Goal: Task Accomplishment & Management: Use online tool/utility

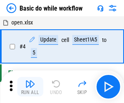
click at [30, 87] on img "button" at bounding box center [30, 84] width 10 height 10
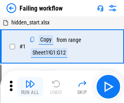
click at [30, 87] on img "button" at bounding box center [30, 84] width 10 height 10
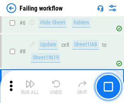
scroll to position [173, 0]
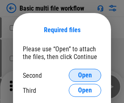
click at [85, 75] on span "Open" at bounding box center [85, 75] width 14 height 7
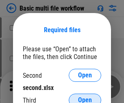
click at [85, 97] on span "Open" at bounding box center [85, 100] width 14 height 7
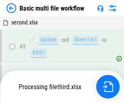
scroll to position [180, 0]
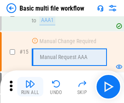
click at [30, 87] on img "button" at bounding box center [30, 84] width 10 height 10
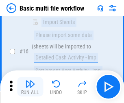
click at [30, 87] on img "button" at bounding box center [30, 84] width 10 height 10
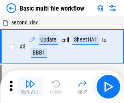
click at [30, 87] on img "button" at bounding box center [30, 84] width 10 height 10
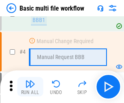
click at [30, 87] on img "button" at bounding box center [30, 84] width 10 height 10
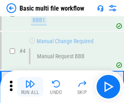
click at [30, 87] on img "button" at bounding box center [30, 84] width 10 height 10
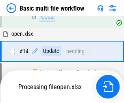
scroll to position [484, 0]
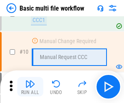
click at [30, 87] on img "button" at bounding box center [30, 84] width 10 height 10
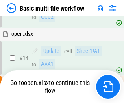
scroll to position [426, 0]
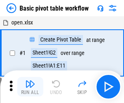
click at [30, 87] on img "button" at bounding box center [30, 84] width 10 height 10
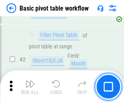
scroll to position [195, 0]
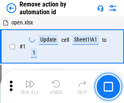
scroll to position [30, 0]
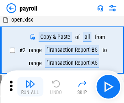
click at [30, 87] on img "button" at bounding box center [30, 84] width 10 height 10
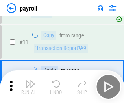
scroll to position [59, 0]
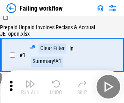
click at [30, 87] on img "button" at bounding box center [30, 84] width 10 height 10
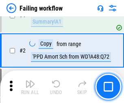
scroll to position [132, 0]
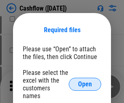
click at [85, 81] on span "Open" at bounding box center [85, 84] width 14 height 7
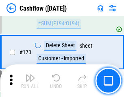
scroll to position [862, 0]
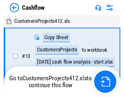
scroll to position [9, 0]
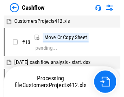
scroll to position [9, 0]
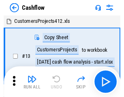
scroll to position [9, 0]
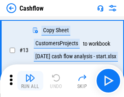
click at [30, 81] on img "button" at bounding box center [30, 78] width 10 height 10
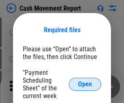
click at [85, 84] on span "Open" at bounding box center [85, 84] width 14 height 7
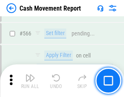
scroll to position [3732, 0]
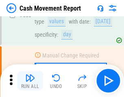
click at [30, 81] on img "button" at bounding box center [30, 78] width 10 height 10
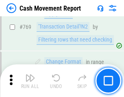
scroll to position [4525, 0]
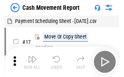
scroll to position [15, 0]
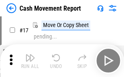
click at [30, 60] on img "button" at bounding box center [30, 58] width 10 height 10
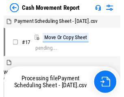
scroll to position [4, 0]
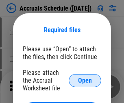
click at [85, 80] on span "Open" at bounding box center [85, 80] width 14 height 7
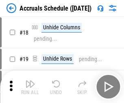
scroll to position [78, 0]
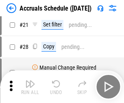
click at [30, 87] on img "button" at bounding box center [30, 84] width 10 height 10
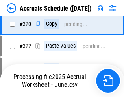
scroll to position [1515, 0]
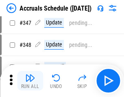
click at [30, 81] on img "button" at bounding box center [30, 78] width 10 height 10
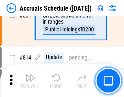
scroll to position [3593, 0]
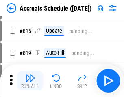
click at [30, 81] on img "button" at bounding box center [30, 78] width 10 height 10
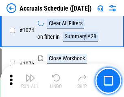
scroll to position [4877, 0]
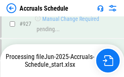
scroll to position [4304, 0]
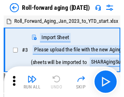
scroll to position [1, 0]
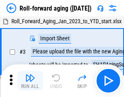
click at [30, 81] on img "button" at bounding box center [30, 78] width 10 height 10
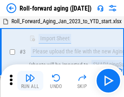
click at [30, 81] on img "button" at bounding box center [30, 78] width 10 height 10
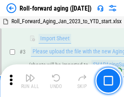
scroll to position [53, 0]
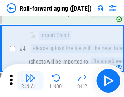
click at [30, 81] on img "button" at bounding box center [30, 78] width 10 height 10
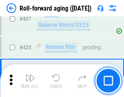
scroll to position [2823, 0]
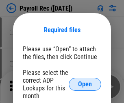
click at [85, 84] on span "Open" at bounding box center [85, 84] width 14 height 7
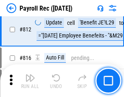
scroll to position [5173, 0]
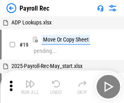
click at [30, 87] on img "button" at bounding box center [30, 84] width 10 height 10
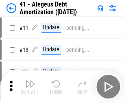
click at [30, 87] on img "button" at bounding box center [30, 84] width 10 height 10
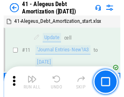
scroll to position [101, 0]
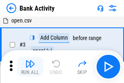
click at [30, 66] on img "button" at bounding box center [30, 64] width 10 height 10
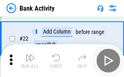
scroll to position [218, 0]
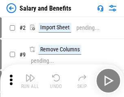
click at [30, 81] on img "button" at bounding box center [30, 78] width 10 height 10
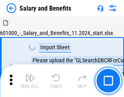
scroll to position [11, 0]
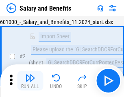
click at [30, 81] on img "button" at bounding box center [30, 78] width 10 height 10
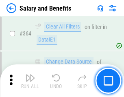
scroll to position [3834, 0]
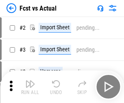
click at [30, 81] on img "button" at bounding box center [30, 84] width 10 height 10
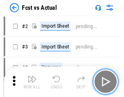
scroll to position [11, 0]
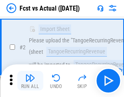
click at [30, 81] on img "button" at bounding box center [30, 78] width 10 height 10
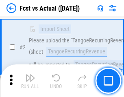
scroll to position [76, 0]
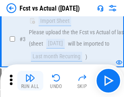
click at [30, 81] on img "button" at bounding box center [30, 78] width 10 height 10
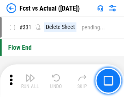
scroll to position [3898, 0]
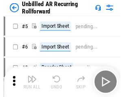
scroll to position [18, 0]
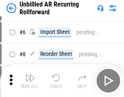
click at [30, 81] on img "button" at bounding box center [30, 78] width 10 height 10
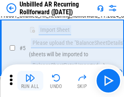
click at [30, 81] on img "button" at bounding box center [30, 78] width 10 height 10
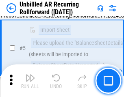
scroll to position [77, 0]
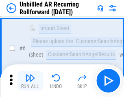
click at [30, 81] on img "button" at bounding box center [30, 78] width 10 height 10
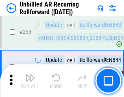
scroll to position [2766, 0]
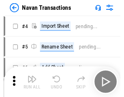
scroll to position [13, 0]
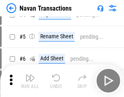
click at [30, 81] on img "button" at bounding box center [30, 78] width 10 height 10
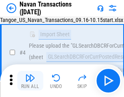
click at [30, 81] on img "button" at bounding box center [30, 78] width 10 height 10
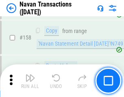
scroll to position [2640, 0]
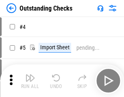
click at [30, 81] on img "button" at bounding box center [30, 78] width 10 height 10
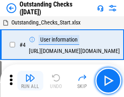
scroll to position [34, 0]
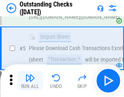
click at [30, 81] on img "button" at bounding box center [30, 78] width 10 height 10
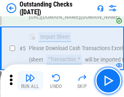
scroll to position [85, 0]
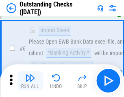
click at [30, 81] on img "button" at bounding box center [30, 78] width 10 height 10
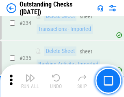
scroll to position [2473, 0]
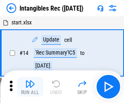
click at [30, 87] on img "button" at bounding box center [30, 84] width 10 height 10
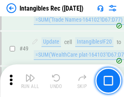
scroll to position [317, 0]
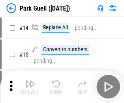
click at [30, 81] on img "button" at bounding box center [30, 84] width 10 height 10
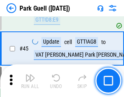
scroll to position [1018, 0]
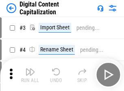
click at [30, 68] on img "button" at bounding box center [30, 72] width 10 height 10
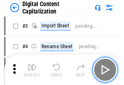
scroll to position [24, 0]
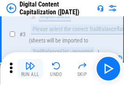
click at [30, 68] on img "button" at bounding box center [30, 66] width 10 height 10
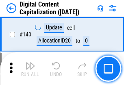
scroll to position [864, 0]
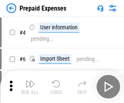
click at [30, 81] on img "button" at bounding box center [30, 84] width 10 height 10
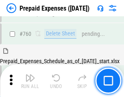
scroll to position [2257, 0]
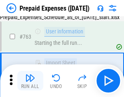
click at [30, 81] on img "button" at bounding box center [30, 78] width 10 height 10
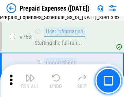
scroll to position [2305, 0]
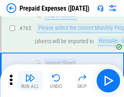
click at [30, 81] on img "button" at bounding box center [30, 78] width 10 height 10
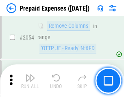
scroll to position [8511, 0]
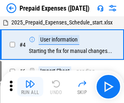
click at [30, 87] on img "button" at bounding box center [30, 84] width 10 height 10
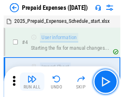
scroll to position [36, 0]
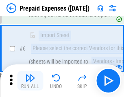
click at [30, 81] on img "button" at bounding box center [30, 78] width 10 height 10
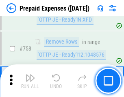
scroll to position [2901, 0]
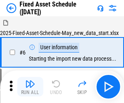
click at [30, 87] on img "button" at bounding box center [30, 84] width 10 height 10
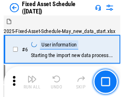
scroll to position [44, 0]
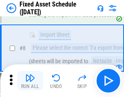
click at [30, 81] on img "button" at bounding box center [30, 78] width 10 height 10
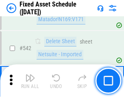
scroll to position [2903, 0]
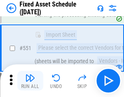
click at [30, 81] on img "button" at bounding box center [30, 78] width 10 height 10
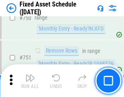
scroll to position [3970, 0]
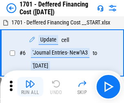
click at [30, 87] on img "button" at bounding box center [30, 84] width 10 height 10
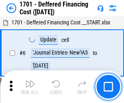
scroll to position [98, 0]
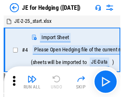
scroll to position [1, 0]
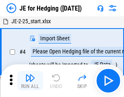
click at [30, 81] on img "button" at bounding box center [30, 78] width 10 height 10
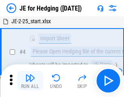
click at [30, 81] on img "button" at bounding box center [30, 78] width 10 height 10
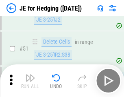
scroll to position [527, 0]
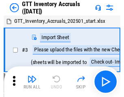
scroll to position [1, 0]
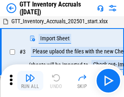
click at [30, 81] on img "button" at bounding box center [30, 78] width 10 height 10
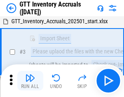
click at [30, 81] on img "button" at bounding box center [30, 78] width 10 height 10
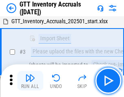
scroll to position [53, 0]
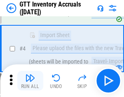
click at [30, 81] on img "button" at bounding box center [30, 78] width 10 height 10
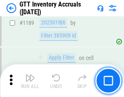
scroll to position [6649, 0]
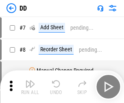
click at [30, 87] on img "button" at bounding box center [30, 84] width 10 height 10
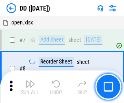
scroll to position [79, 0]
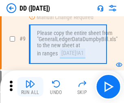
click at [30, 87] on img "button" at bounding box center [30, 84] width 10 height 10
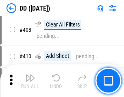
scroll to position [3643, 0]
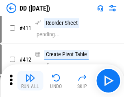
click at [30, 81] on img "button" at bounding box center [30, 78] width 10 height 10
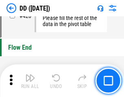
scroll to position [3897, 0]
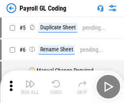
click at [30, 87] on img "button" at bounding box center [30, 84] width 10 height 10
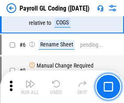
scroll to position [98, 0]
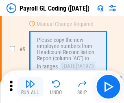
click at [30, 87] on img "button" at bounding box center [30, 84] width 10 height 10
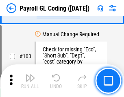
scroll to position [1910, 0]
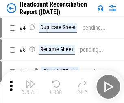
click at [30, 87] on img "button" at bounding box center [30, 84] width 10 height 10
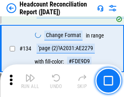
scroll to position [979, 0]
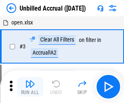
click at [30, 87] on img "button" at bounding box center [30, 84] width 10 height 10
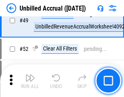
scroll to position [739, 0]
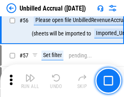
click at [30, 81] on img "button" at bounding box center [30, 78] width 10 height 10
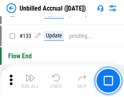
scroll to position [2425, 0]
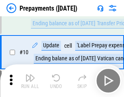
scroll to position [51, 0]
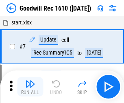
click at [30, 87] on img "button" at bounding box center [30, 84] width 10 height 10
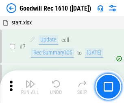
scroll to position [139, 0]
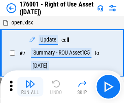
click at [30, 87] on img "button" at bounding box center [30, 84] width 10 height 10
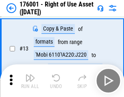
scroll to position [53, 0]
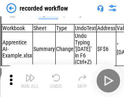
click at [30, 81] on img "button" at bounding box center [30, 78] width 10 height 10
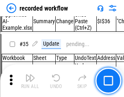
scroll to position [2545, 0]
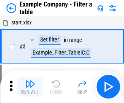
click at [30, 87] on img "button" at bounding box center [30, 84] width 10 height 10
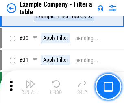
scroll to position [745, 0]
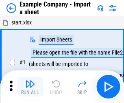
click at [30, 81] on img "button" at bounding box center [30, 84] width 10 height 10
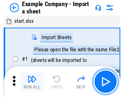
scroll to position [13, 0]
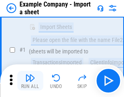
click at [30, 81] on img "button" at bounding box center [30, 78] width 10 height 10
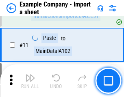
scroll to position [180, 0]
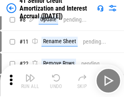
click at [30, 81] on img "button" at bounding box center [30, 78] width 10 height 10
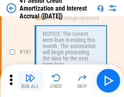
click at [30, 81] on img "button" at bounding box center [30, 78] width 10 height 10
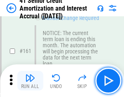
scroll to position [871, 0]
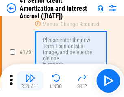
click at [30, 81] on img "button" at bounding box center [30, 78] width 10 height 10
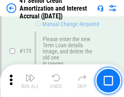
scroll to position [954, 0]
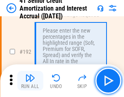
click at [30, 81] on img "button" at bounding box center [30, 78] width 10 height 10
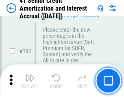
scroll to position [1039, 0]
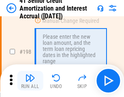
click at [30, 81] on img "button" at bounding box center [30, 78] width 10 height 10
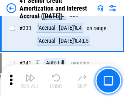
scroll to position [2080, 0]
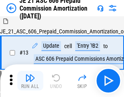
click at [30, 81] on img "button" at bounding box center [30, 78] width 10 height 10
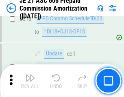
scroll to position [1520, 0]
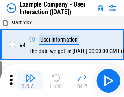
click at [30, 81] on img "button" at bounding box center [30, 78] width 10 height 10
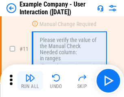
click at [30, 81] on img "button" at bounding box center [30, 78] width 10 height 10
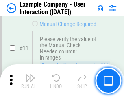
scroll to position [176, 0]
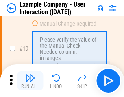
click at [30, 81] on img "button" at bounding box center [30, 78] width 10 height 10
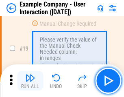
click at [30, 81] on img "button" at bounding box center [30, 78] width 10 height 10
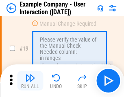
click at [30, 81] on img "button" at bounding box center [30, 78] width 10 height 10
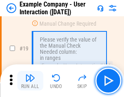
click at [30, 81] on img "button" at bounding box center [30, 78] width 10 height 10
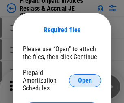
click at [85, 80] on span "Open" at bounding box center [85, 80] width 14 height 7
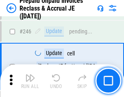
scroll to position [1099, 0]
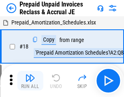
click at [30, 81] on img "button" at bounding box center [30, 78] width 10 height 10
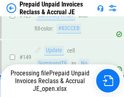
scroll to position [625, 0]
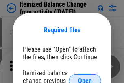
click at [85, 77] on span "Open" at bounding box center [85, 80] width 14 height 7
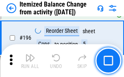
scroll to position [1567, 0]
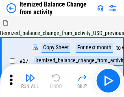
scroll to position [13, 0]
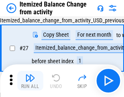
click at [30, 81] on img "button" at bounding box center [30, 78] width 10 height 10
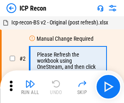
scroll to position [4, 0]
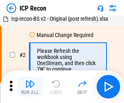
click at [30, 87] on img "button" at bounding box center [30, 84] width 10 height 10
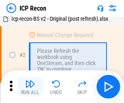
click at [30, 87] on img "button" at bounding box center [30, 84] width 10 height 10
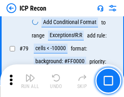
scroll to position [798, 0]
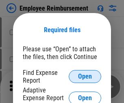
click at [85, 77] on span "Open" at bounding box center [85, 76] width 14 height 7
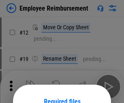
scroll to position [72, 0]
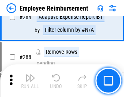
scroll to position [2213, 0]
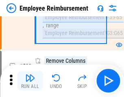
click at [30, 81] on img "button" at bounding box center [30, 78] width 10 height 10
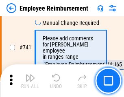
scroll to position [5713, 0]
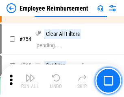
click at [30, 81] on img "button" at bounding box center [30, 78] width 10 height 10
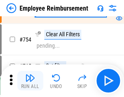
click at [30, 81] on img "button" at bounding box center [30, 78] width 10 height 10
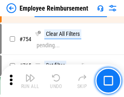
click at [30, 81] on img "button" at bounding box center [30, 78] width 10 height 10
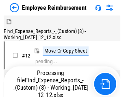
scroll to position [28, 0]
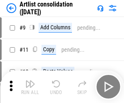
click at [30, 87] on img "button" at bounding box center [30, 84] width 10 height 10
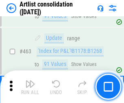
scroll to position [3565, 0]
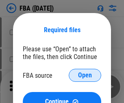
click at [85, 75] on span "Open" at bounding box center [85, 75] width 14 height 7
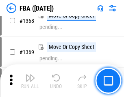
scroll to position [8744, 0]
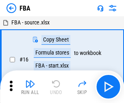
scroll to position [8, 0]
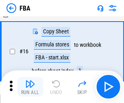
click at [30, 87] on img "button" at bounding box center [30, 84] width 10 height 10
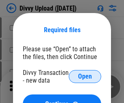
click at [85, 77] on span "Open" at bounding box center [85, 76] width 14 height 7
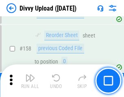
scroll to position [843, 0]
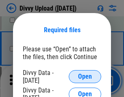
click at [85, 77] on span "Open" at bounding box center [85, 76] width 14 height 7
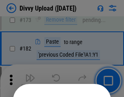
scroll to position [914, 0]
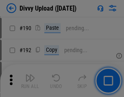
scroll to position [1028, 0]
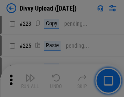
scroll to position [1625, 0]
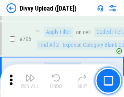
scroll to position [5570, 0]
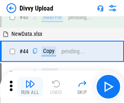
click at [30, 87] on img "button" at bounding box center [30, 84] width 10 height 10
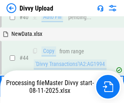
scroll to position [90, 0]
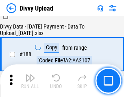
scroll to position [958, 0]
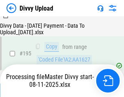
scroll to position [1138, 0]
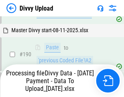
scroll to position [1091, 0]
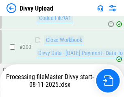
scroll to position [1317, 0]
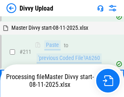
scroll to position [1539, 0]
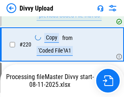
scroll to position [1809, 0]
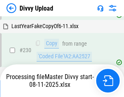
scroll to position [2021, 0]
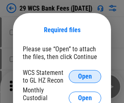
click at [85, 77] on span "Open" at bounding box center [85, 76] width 14 height 7
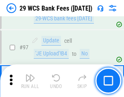
scroll to position [794, 0]
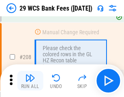
click at [30, 81] on img "button" at bounding box center [30, 78] width 10 height 10
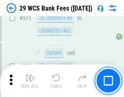
scroll to position [4097, 0]
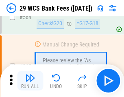
click at [30, 81] on img "button" at bounding box center [30, 78] width 10 height 10
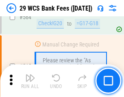
scroll to position [4404, 0]
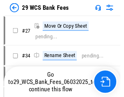
scroll to position [1, 0]
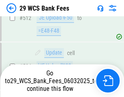
scroll to position [4347, 0]
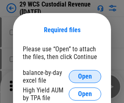
click at [85, 77] on span "Open" at bounding box center [85, 76] width 14 height 7
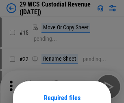
scroll to position [68, 0]
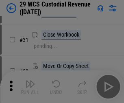
scroll to position [175, 0]
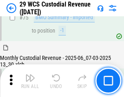
scroll to position [851, 0]
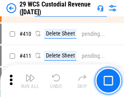
click at [30, 81] on img "button" at bounding box center [30, 78] width 10 height 10
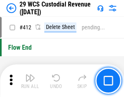
scroll to position [3889, 0]
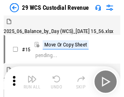
scroll to position [20, 0]
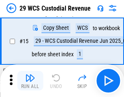
click at [30, 81] on img "button" at bounding box center [30, 78] width 10 height 10
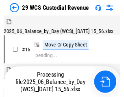
scroll to position [20, 0]
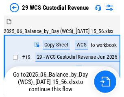
scroll to position [15, 0]
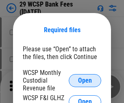
click at [85, 80] on span "Open" at bounding box center [85, 80] width 14 height 7
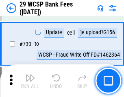
scroll to position [4103, 0]
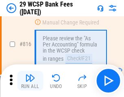
click at [30, 81] on img "button" at bounding box center [30, 78] width 10 height 10
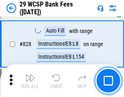
scroll to position [5166, 0]
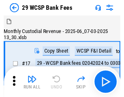
scroll to position [20, 0]
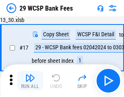
click at [30, 81] on img "button" at bounding box center [30, 78] width 10 height 10
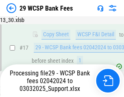
scroll to position [143, 0]
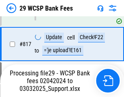
scroll to position [5007, 0]
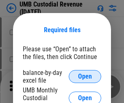
click at [85, 77] on span "Open" at bounding box center [85, 76] width 14 height 7
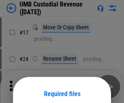
scroll to position [64, 0]
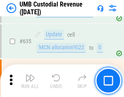
scroll to position [4261, 0]
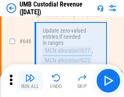
click at [30, 81] on img "button" at bounding box center [30, 78] width 10 height 10
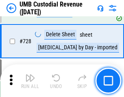
scroll to position [5023, 0]
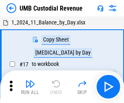
scroll to position [6, 0]
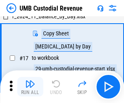
click at [30, 87] on img "button" at bounding box center [30, 84] width 10 height 10
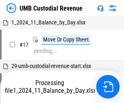
scroll to position [6, 0]
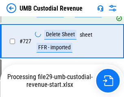
scroll to position [5004, 0]
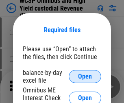
click at [85, 77] on span "Open" at bounding box center [85, 76] width 14 height 7
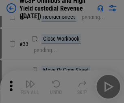
scroll to position [186, 0]
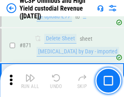
scroll to position [6891, 0]
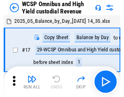
scroll to position [4, 0]
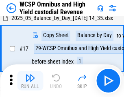
click at [30, 81] on img "button" at bounding box center [30, 78] width 10 height 10
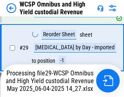
scroll to position [169, 0]
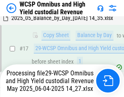
scroll to position [169, 0]
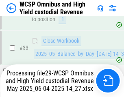
scroll to position [362, 0]
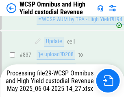
scroll to position [6802, 0]
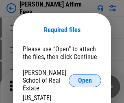
click at [85, 77] on span "Open" at bounding box center [85, 80] width 14 height 7
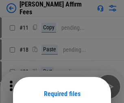
scroll to position [64, 0]
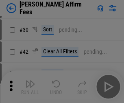
scroll to position [166, 0]
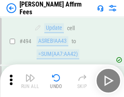
scroll to position [2214, 0]
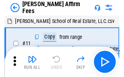
scroll to position [8, 0]
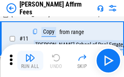
click at [30, 60] on img "button" at bounding box center [30, 58] width 10 height 10
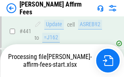
scroll to position [2135, 0]
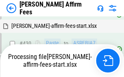
scroll to position [2148, 0]
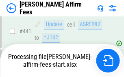
scroll to position [2135, 0]
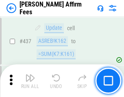
scroll to position [2125, 0]
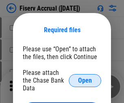
click at [85, 77] on span "Open" at bounding box center [85, 80] width 14 height 7
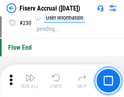
scroll to position [2580, 0]
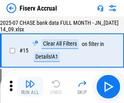
click at [30, 87] on img "button" at bounding box center [30, 84] width 10 height 10
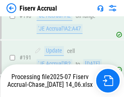
scroll to position [2093, 0]
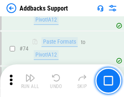
scroll to position [593, 0]
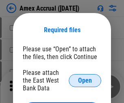
click at [85, 80] on span "Open" at bounding box center [85, 80] width 14 height 7
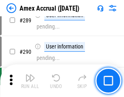
scroll to position [2436, 0]
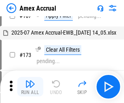
click at [30, 87] on img "button" at bounding box center [30, 84] width 10 height 10
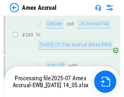
scroll to position [2009, 0]
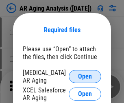
click at [85, 75] on span "Open" at bounding box center [85, 76] width 14 height 7
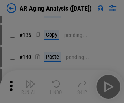
scroll to position [245, 0]
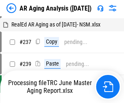
scroll to position [8, 0]
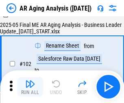
click at [30, 87] on img "button" at bounding box center [30, 84] width 10 height 10
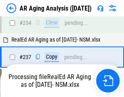
scroll to position [1262, 0]
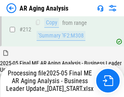
scroll to position [1224, 0]
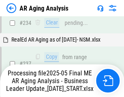
scroll to position [1287, 0]
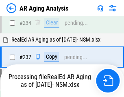
scroll to position [1287, 0]
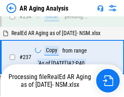
scroll to position [1287, 0]
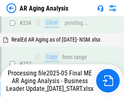
scroll to position [1253, 0]
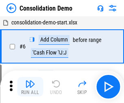
click at [30, 87] on img "button" at bounding box center [30, 84] width 10 height 10
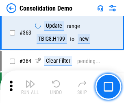
scroll to position [2729, 0]
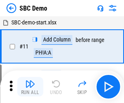
click at [30, 87] on img "button" at bounding box center [30, 84] width 10 height 10
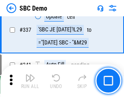
scroll to position [2142, 0]
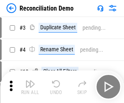
click at [30, 87] on img "button" at bounding box center [30, 84] width 10 height 10
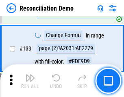
scroll to position [967, 0]
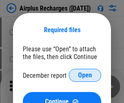
click at [85, 75] on span "Open" at bounding box center [85, 75] width 14 height 7
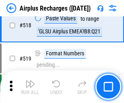
scroll to position [3504, 0]
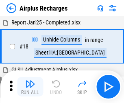
click at [30, 87] on img "button" at bounding box center [30, 84] width 10 height 10
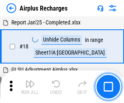
scroll to position [36, 0]
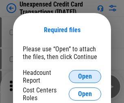
click at [85, 77] on span "Open" at bounding box center [85, 76] width 14 height 7
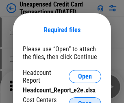
click at [85, 101] on span "Open" at bounding box center [85, 104] width 14 height 7
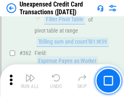
scroll to position [2094, 0]
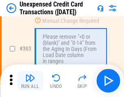
click at [30, 81] on img "button" at bounding box center [30, 78] width 10 height 10
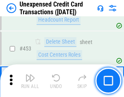
scroll to position [2777, 0]
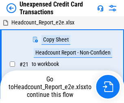
scroll to position [13, 0]
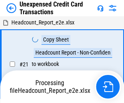
scroll to position [13, 0]
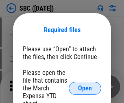
click at [85, 88] on span "Open" at bounding box center [85, 88] width 14 height 7
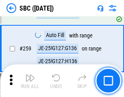
scroll to position [1591, 0]
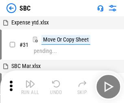
scroll to position [8, 0]
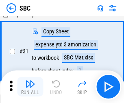
click at [30, 87] on img "button" at bounding box center [30, 84] width 10 height 10
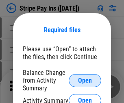
click at [85, 80] on span "Open" at bounding box center [85, 80] width 14 height 7
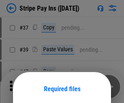
scroll to position [59, 0]
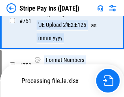
scroll to position [4221, 0]
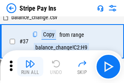
click at [30, 66] on img "button" at bounding box center [30, 64] width 10 height 10
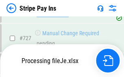
scroll to position [4203, 0]
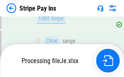
scroll to position [4203, 0]
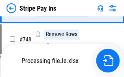
scroll to position [4203, 0]
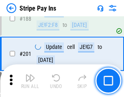
scroll to position [1160, 0]
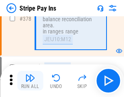
click at [30, 81] on img "button" at bounding box center [30, 78] width 10 height 10
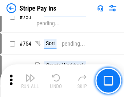
scroll to position [4193, 0]
